Goal: Task Accomplishment & Management: Use online tool/utility

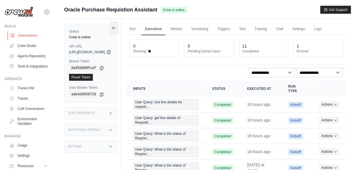
click at [31, 36] on link "Automations" at bounding box center [28, 35] width 43 height 9
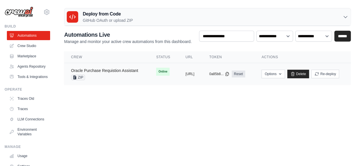
click at [103, 68] on link "Oracle Purchase Requistion Assistant" at bounding box center [104, 70] width 67 height 5
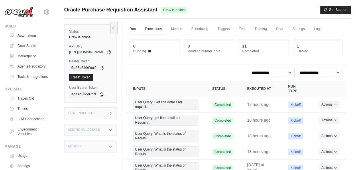
click at [139, 32] on link "Run" at bounding box center [132, 29] width 13 height 12
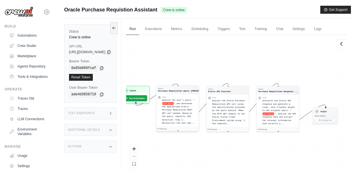
click at [195, 113] on span "" and determine the appropriate Oracle Purchase Requisition REST API call neede…" at bounding box center [178, 113] width 33 height 22
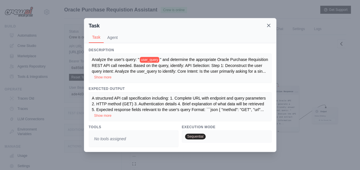
click at [268, 24] on icon at bounding box center [269, 26] width 6 height 6
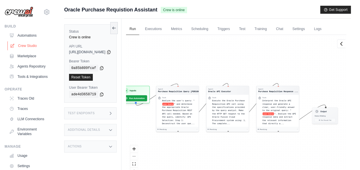
click at [30, 46] on link "Crew Studio" at bounding box center [28, 45] width 43 height 9
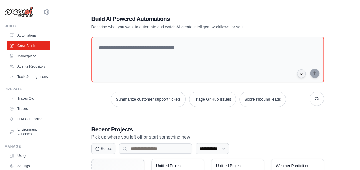
scroll to position [60, 0]
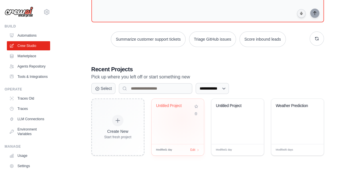
click at [181, 118] on div "Untitled Project" at bounding box center [178, 121] width 52 height 45
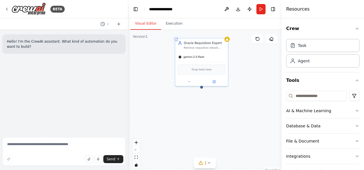
drag, startPoint x: 158, startPoint y: 91, endPoint x: 156, endPoint y: 45, distance: 46.4
click at [156, 45] on div "Shared agent from repository Oracle Requisition Expert Retrieve requisition det…" at bounding box center [205, 101] width 154 height 143
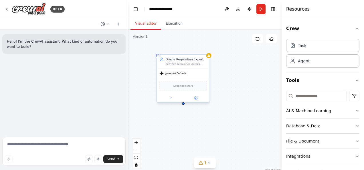
drag, startPoint x: 201, startPoint y: 88, endPoint x: 182, endPoint y: 105, distance: 26.2
click at [182, 105] on div "Shared agent from repository Oracle Requisition Expert Retrieve requisition det…" at bounding box center [205, 101] width 154 height 143
click at [182, 81] on div "Drop tools here" at bounding box center [182, 86] width 48 height 10
drag, startPoint x: 183, startPoint y: 104, endPoint x: 208, endPoint y: 136, distance: 40.3
click at [208, 127] on div "Shared agent from repository Oracle Requisition Expert Retrieve requisition det…" at bounding box center [174, 72] width 115 height 107
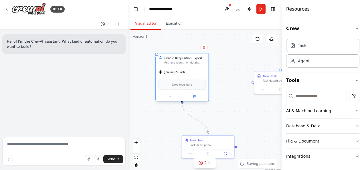
click at [198, 81] on div "Drop tools here" at bounding box center [182, 85] width 48 height 10
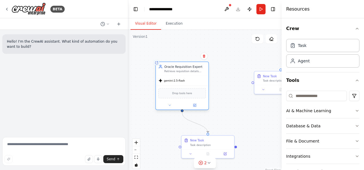
drag, startPoint x: 198, startPoint y: 81, endPoint x: 198, endPoint y: 91, distance: 9.8
click at [198, 91] on div "Drop tools here" at bounding box center [182, 93] width 48 height 10
drag, startPoint x: 252, startPoint y: 83, endPoint x: 244, endPoint y: 84, distance: 7.8
click at [244, 84] on div ".deletable-edge-delete-btn { width: 20px; height: 20px; border: 0px solid #ffff…" at bounding box center [205, 101] width 154 height 143
drag, startPoint x: 253, startPoint y: 81, endPoint x: 211, endPoint y: 81, distance: 42.7
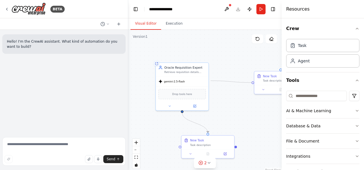
click at [211, 81] on div ".deletable-edge-delete-btn { width: 20px; height: 20px; border: 0px solid #ffff…" at bounding box center [205, 101] width 154 height 143
drag, startPoint x: 253, startPoint y: 82, endPoint x: 185, endPoint y: 110, distance: 73.2
click at [185, 110] on div "Shared agent from repository Oracle Requisition Expert Retrieve requisition det…" at bounding box center [174, 72] width 115 height 107
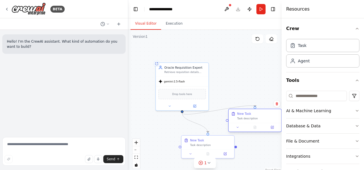
drag, startPoint x: 267, startPoint y: 79, endPoint x: 241, endPoint y: 117, distance: 46.2
click at [241, 117] on div "Task description" at bounding box center [258, 118] width 42 height 3
click at [236, 60] on div ".deletable-edge-delete-btn { width: 20px; height: 20px; border: 0px solid #ffff…" at bounding box center [205, 101] width 154 height 143
click at [202, 165] on icon at bounding box center [201, 163] width 5 height 5
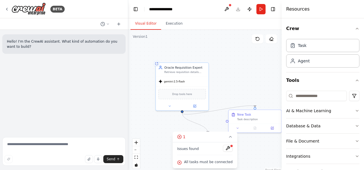
click at [255, 155] on div ".deletable-edge-delete-btn { width: 20px; height: 20px; border: 0px solid #ffff…" at bounding box center [205, 101] width 154 height 143
click at [229, 137] on icon at bounding box center [230, 136] width 2 height 1
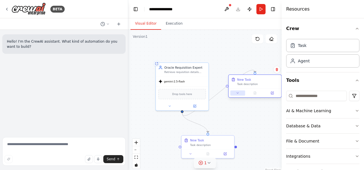
drag, startPoint x: 243, startPoint y: 124, endPoint x: 242, endPoint y: 90, distance: 34.1
click at [242, 90] on div at bounding box center [255, 92] width 53 height 9
drag, startPoint x: 235, startPoint y: 147, endPoint x: 256, endPoint y: 99, distance: 52.0
click at [256, 99] on div ".deletable-edge-delete-btn { width: 20px; height: 20px; border: 0px solid #ffff…" at bounding box center [205, 101] width 154 height 143
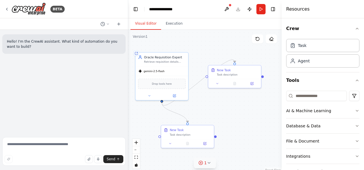
drag, startPoint x: 236, startPoint y: 147, endPoint x: 216, endPoint y: 137, distance: 22.8
click at [216, 137] on div ".deletable-edge-delete-btn { width: 20px; height: 20px; border: 0px solid #ffff…" at bounding box center [205, 101] width 154 height 143
drag, startPoint x: 215, startPoint y: 135, endPoint x: 262, endPoint y: 76, distance: 75.4
click at [262, 76] on div ".deletable-edge-delete-btn { width: 20px; height: 20px; border: 0px solid #ffff…" at bounding box center [205, 101] width 154 height 143
drag, startPoint x: 262, startPoint y: 76, endPoint x: 218, endPoint y: 137, distance: 75.3
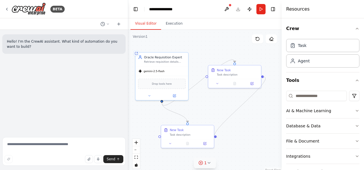
click at [218, 137] on div ".deletable-edge-delete-btn { width: 20px; height: 20px; border: 0px solid #ffff…" at bounding box center [205, 101] width 154 height 143
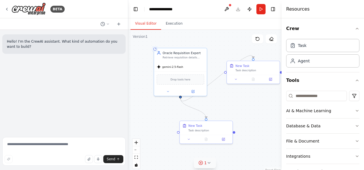
drag, startPoint x: 218, startPoint y: 137, endPoint x: 236, endPoint y: 133, distance: 19.1
click at [236, 133] on div ".deletable-edge-delete-btn { width: 20px; height: 20px; border: 0px solid #ffff…" at bounding box center [205, 101] width 154 height 143
click at [241, 70] on div "Task description" at bounding box center [257, 69] width 42 height 3
click at [277, 55] on icon at bounding box center [275, 54] width 3 height 3
click at [262, 57] on button "Confirm" at bounding box center [259, 55] width 20 height 7
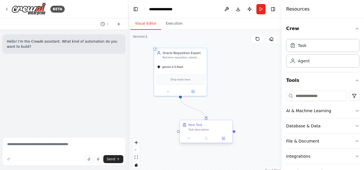
click at [223, 130] on div "Task description" at bounding box center [209, 129] width 42 height 3
click at [231, 115] on button at bounding box center [228, 114] width 7 height 7
click at [218, 116] on button "Confirm" at bounding box center [212, 114] width 20 height 7
click at [186, 77] on span "Drop tools here" at bounding box center [181, 78] width 20 height 4
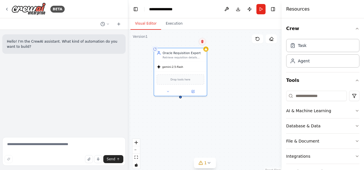
click at [203, 40] on icon at bounding box center [202, 41] width 2 height 3
click at [190, 44] on button "Confirm" at bounding box center [186, 41] width 20 height 7
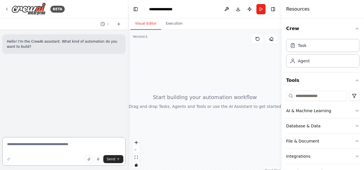
click at [69, 147] on textarea at bounding box center [63, 151] width 123 height 29
click at [18, 143] on textarea "**********" at bounding box center [63, 151] width 123 height 29
click at [48, 145] on textarea "**********" at bounding box center [63, 151] width 123 height 29
type textarea "**********"
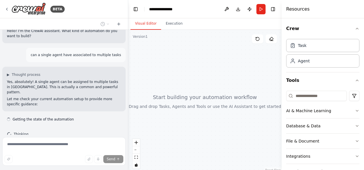
scroll to position [16, 0]
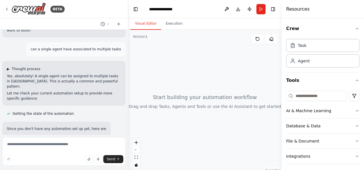
click at [11, 68] on div "▶ Thought process Yes, absolutely! A single agent can be assigned to multiple t…" at bounding box center [64, 84] width 114 height 34
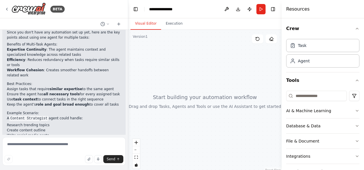
scroll to position [125, 0]
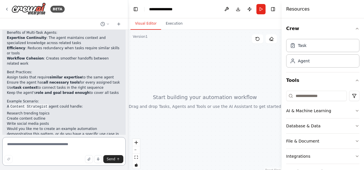
click at [79, 146] on textarea at bounding box center [63, 151] width 123 height 29
click at [63, 146] on textarea "**********" at bounding box center [63, 151] width 123 height 29
click at [100, 148] on textarea "**********" at bounding box center [63, 151] width 123 height 29
type textarea "**********"
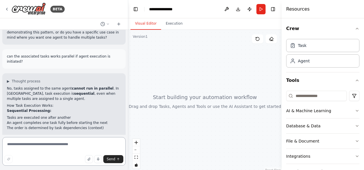
scroll to position [227, 0]
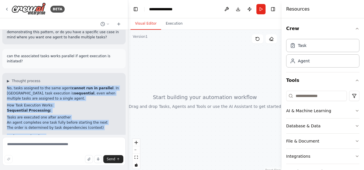
drag, startPoint x: 7, startPoint y: 68, endPoint x: 9, endPoint y: 127, distance: 59.3
click at [9, 127] on div "No, tasks assigned to the same agent cannot run in parallel . In CrewAI, task e…" at bounding box center [64, 167] width 114 height 162
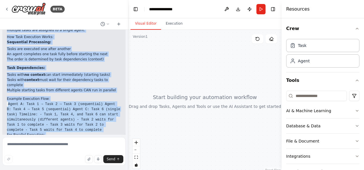
scroll to position [317, 0]
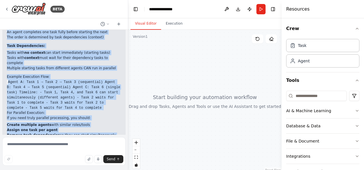
copy div "No, tasks assigned to the same agent cannot run in parallel . In CrewAI, task e…"
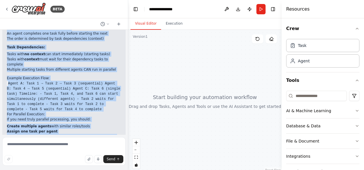
click at [67, 81] on code "Agent A: Task 1 → Task 2 → Task 3 (sequential) Agent B: Task 4 → Task 5 (sequen…" at bounding box center [63, 96] width 113 height 31
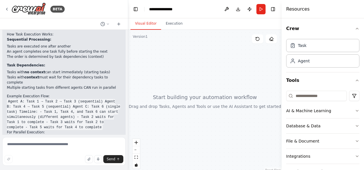
scroll to position [322, 0]
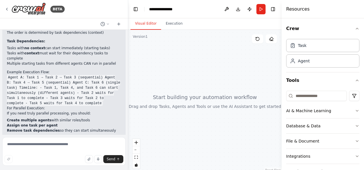
click at [168, 153] on div at bounding box center [205, 101] width 154 height 143
click at [97, 149] on textarea at bounding box center [63, 151] width 123 height 29
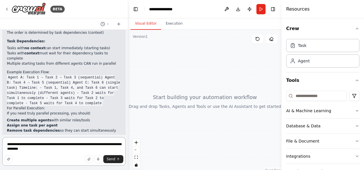
type textarea "**********"
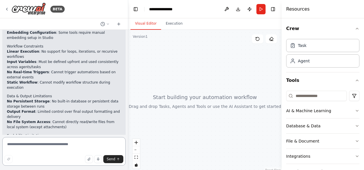
scroll to position [653, 0]
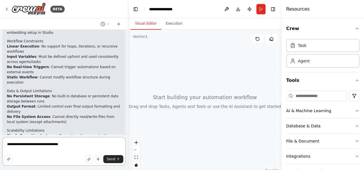
type textarea "**********"
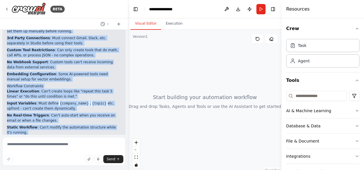
scroll to position [1011, 0]
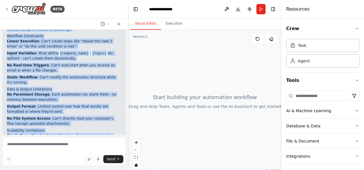
drag, startPoint x: 7, startPoint y: 68, endPoint x: 115, endPoint y: 126, distance: 122.2
click at [115, 126] on div "▶ Thought process Here's a brief description of each CrewAI Studio limitation: …" at bounding box center [63, 2] width 123 height 340
copy div "Here's a brief description of each CrewAI Studio limitation: Task Execution Lim…"
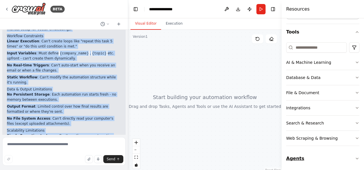
click at [297, 154] on button "Agents" at bounding box center [322, 159] width 73 height 16
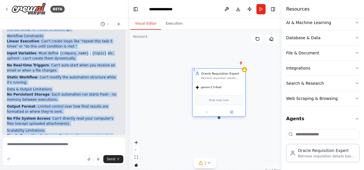
drag, startPoint x: 244, startPoint y: 88, endPoint x: 191, endPoint y: 64, distance: 57.7
click at [201, 71] on div "Oracle Requisition Expert" at bounding box center [222, 73] width 42 height 4
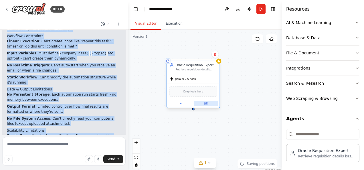
click at [205, 105] on icon at bounding box center [205, 103] width 3 height 3
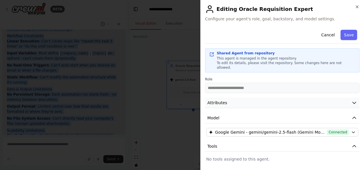
click at [250, 98] on button "Attributes" at bounding box center [282, 103] width 154 height 11
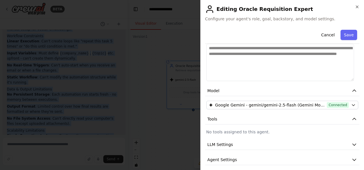
scroll to position [131, 0]
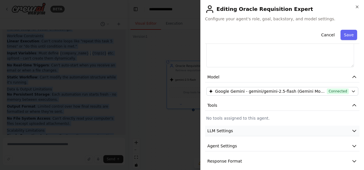
click at [241, 126] on button "LLM Settings" at bounding box center [282, 131] width 154 height 11
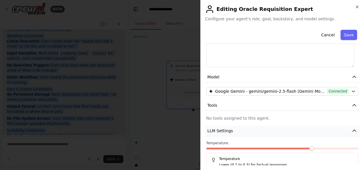
scroll to position [172, 0]
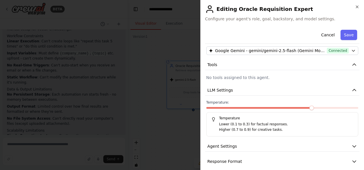
click at [240, 122] on p "Lower (0.1 to 0.3) for factual responses." at bounding box center [286, 125] width 134 height 6
click at [244, 127] on p "Higher (0.7 to 0.9) for creative tasks." at bounding box center [286, 130] width 134 height 6
click at [240, 141] on button "Agent Settings" at bounding box center [282, 146] width 154 height 11
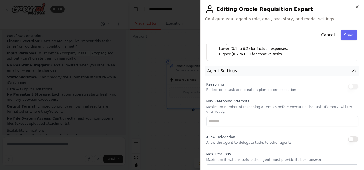
scroll to position [257, 0]
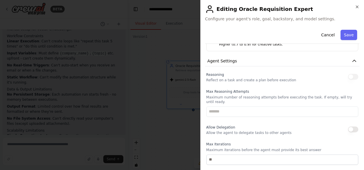
click at [234, 78] on p "Reflect on a task and create a plan before execution" at bounding box center [251, 80] width 90 height 5
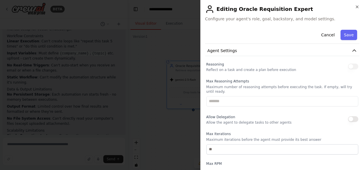
scroll to position [267, 0]
click at [348, 116] on button "button" at bounding box center [353, 119] width 10 height 6
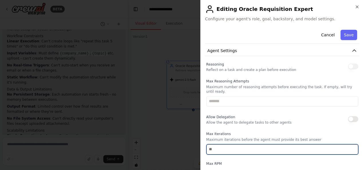
click at [278, 144] on input "number" at bounding box center [282, 149] width 152 height 10
type input "*"
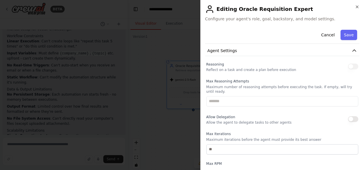
click at [263, 162] on label "Max RPM" at bounding box center [282, 164] width 152 height 5
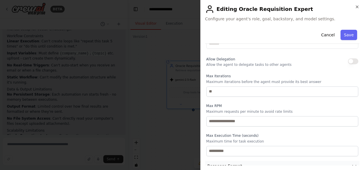
click at [257, 161] on button "Response Format" at bounding box center [282, 166] width 154 height 11
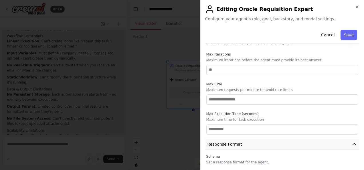
scroll to position [347, 0]
click at [321, 32] on button "Cancel" at bounding box center [328, 35] width 20 height 10
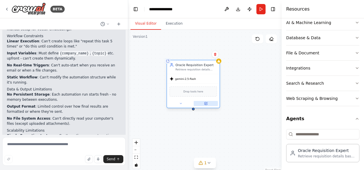
click at [205, 104] on icon at bounding box center [206, 103] width 3 height 3
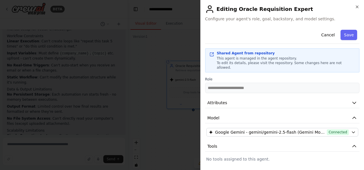
scroll to position [41, 0]
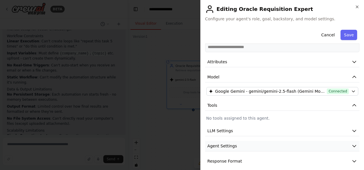
click at [233, 143] on span "Agent Settings" at bounding box center [222, 146] width 29 height 6
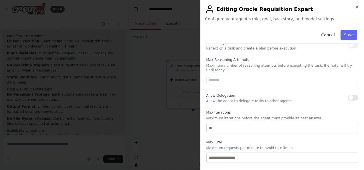
scroll to position [194, 0]
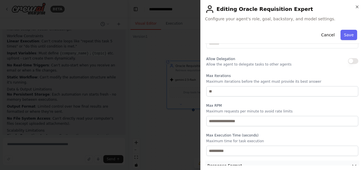
click at [229, 163] on span "Response Format" at bounding box center [225, 166] width 35 height 6
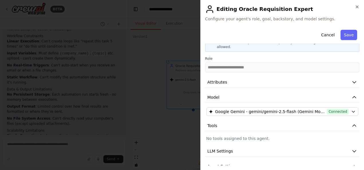
scroll to position [0, 0]
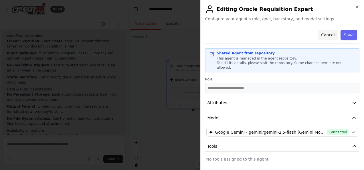
click at [329, 36] on button "Cancel" at bounding box center [328, 35] width 20 height 10
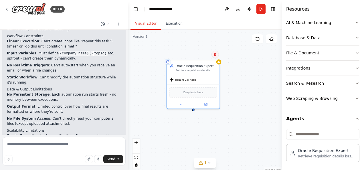
click at [216, 54] on icon at bounding box center [215, 54] width 2 height 3
click at [203, 55] on button "Confirm" at bounding box center [199, 54] width 20 height 7
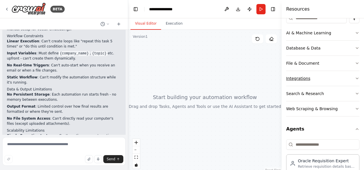
scroll to position [78, 0]
click at [300, 49] on div "Database & Data" at bounding box center [303, 48] width 34 height 6
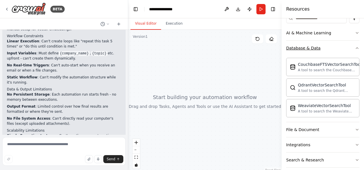
click at [304, 50] on div "Database & Data" at bounding box center [303, 48] width 34 height 6
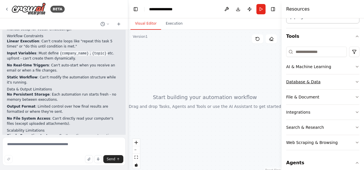
scroll to position [45, 0]
click at [306, 95] on div "File & Document" at bounding box center [302, 97] width 33 height 6
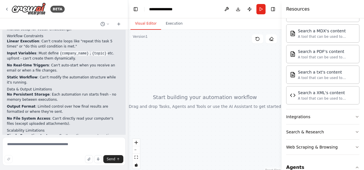
scroll to position [213, 0]
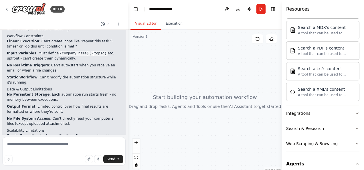
click at [304, 111] on div "Integrations" at bounding box center [298, 114] width 24 height 6
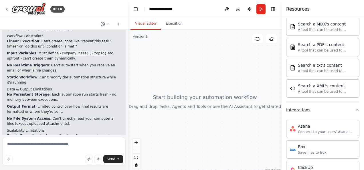
scroll to position [217, 0]
click at [303, 111] on button "Integrations" at bounding box center [322, 109] width 73 height 15
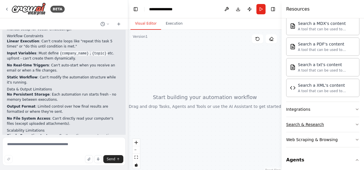
click at [303, 118] on button "Search & Research" at bounding box center [322, 124] width 73 height 15
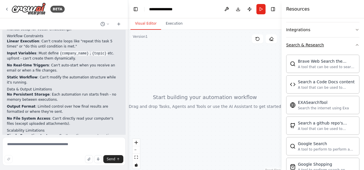
scroll to position [269, 0]
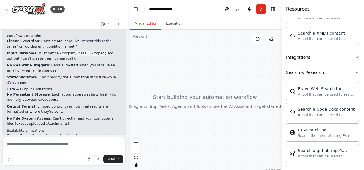
click at [298, 73] on button "Search & Research" at bounding box center [322, 72] width 73 height 15
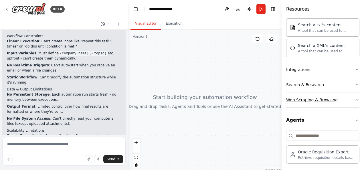
click at [298, 97] on div "Web Scraping & Browsing" at bounding box center [312, 100] width 52 height 6
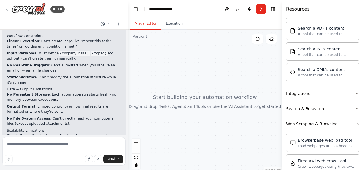
scroll to position [233, 0]
click at [299, 121] on div "Web Scraping & Browsing" at bounding box center [312, 124] width 52 height 6
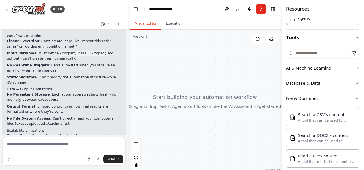
scroll to position [43, 0]
click at [299, 103] on button "File & Document" at bounding box center [322, 98] width 73 height 15
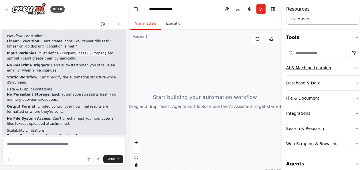
click at [300, 62] on button "AI & Machine Learning" at bounding box center [322, 67] width 73 height 15
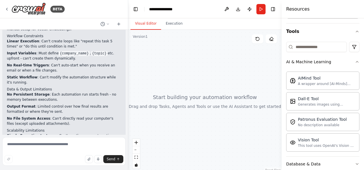
scroll to position [49, 0]
click at [306, 62] on div "AI & Machine Learning" at bounding box center [308, 62] width 45 height 6
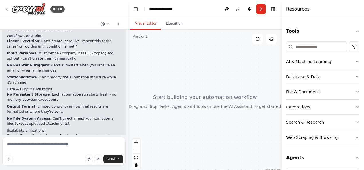
click at [236, 107] on div at bounding box center [205, 101] width 154 height 143
drag, startPoint x: 236, startPoint y: 107, endPoint x: 227, endPoint y: 75, distance: 32.9
click at [227, 75] on div at bounding box center [205, 101] width 154 height 143
